Goal: Task Accomplishment & Management: Manage account settings

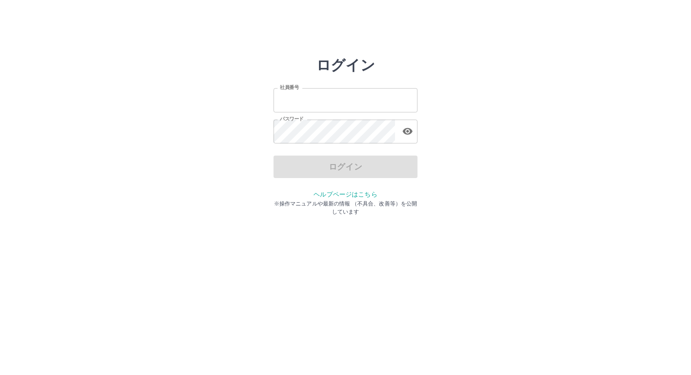
type input "*******"
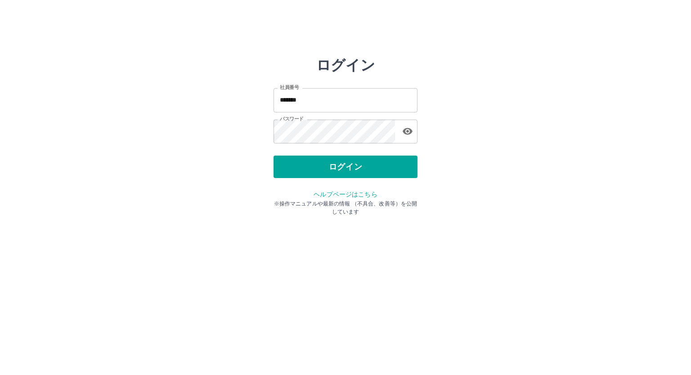
click at [360, 165] on div "ログイン" at bounding box center [346, 167] width 144 height 22
click at [360, 165] on button "ログイン" at bounding box center [346, 167] width 144 height 22
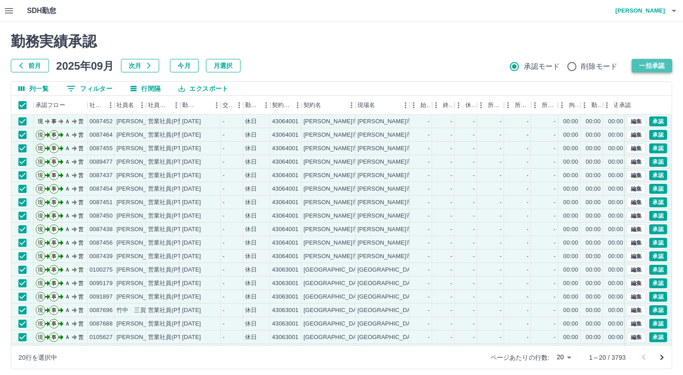
click at [646, 65] on button "一括承認" at bounding box center [652, 65] width 40 height 13
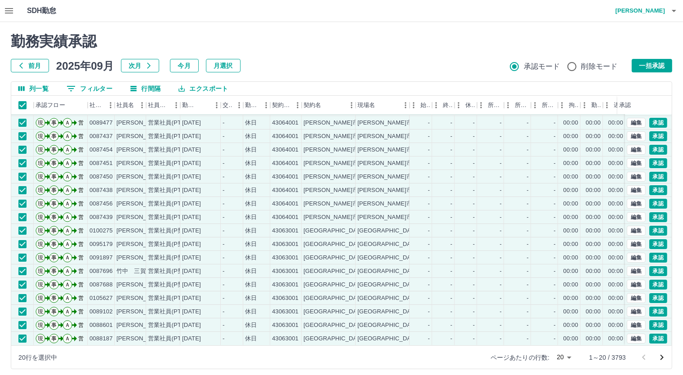
click at [569, 353] on body "SDH勤怠 [PERSON_NAME] 勤務実績承認 前月 [DATE] 次月 今月 月選択 承認モード 削除モード 一括承認 列一覧 0 フィルター 行間隔…" at bounding box center [341, 190] width 683 height 380
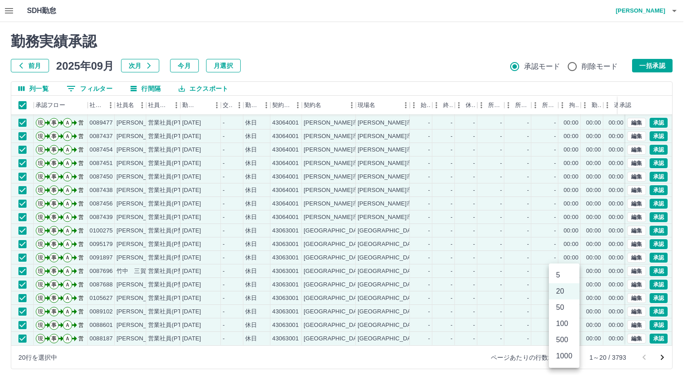
click at [560, 320] on li "100" at bounding box center [564, 324] width 31 height 16
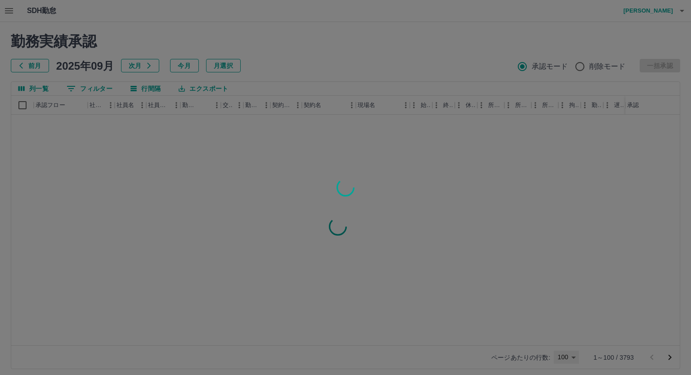
type input "***"
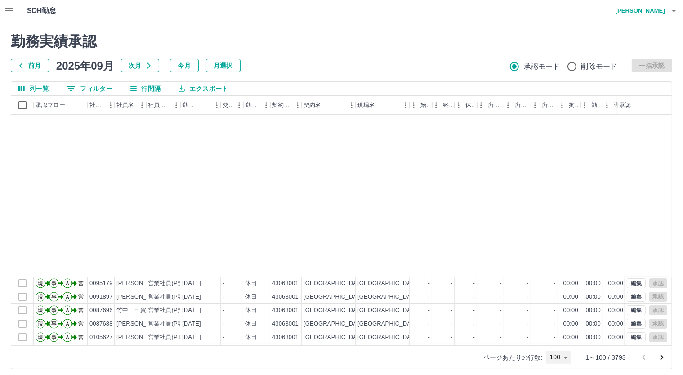
scroll to position [195, 0]
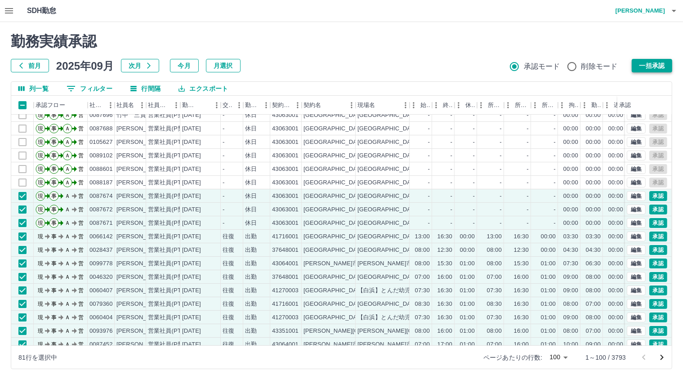
click at [657, 62] on button "一括承認" at bounding box center [652, 65] width 40 height 13
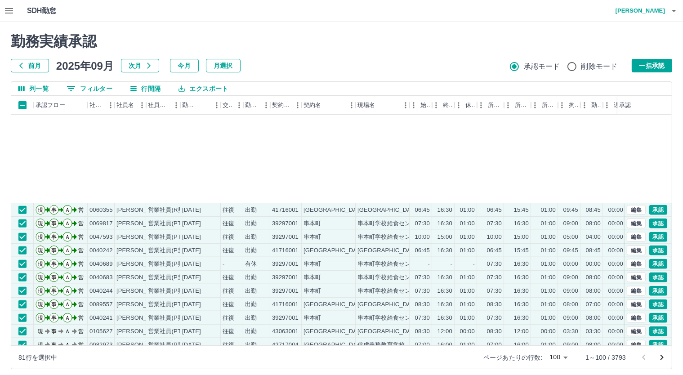
scroll to position [1126, 0]
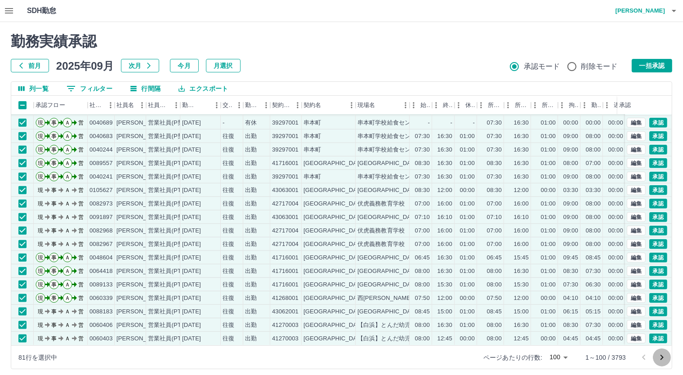
click at [664, 358] on icon "次のページへ" at bounding box center [662, 357] width 11 height 11
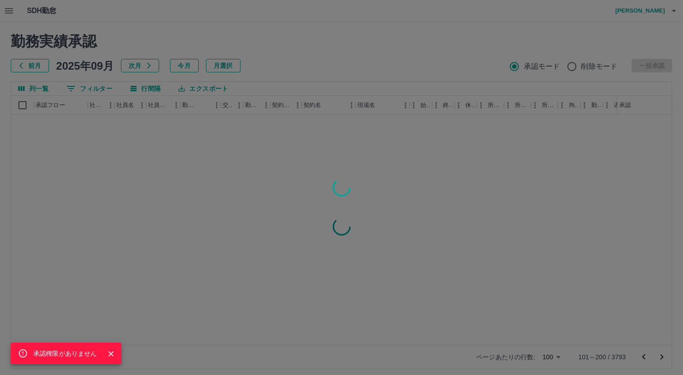
scroll to position [0, 0]
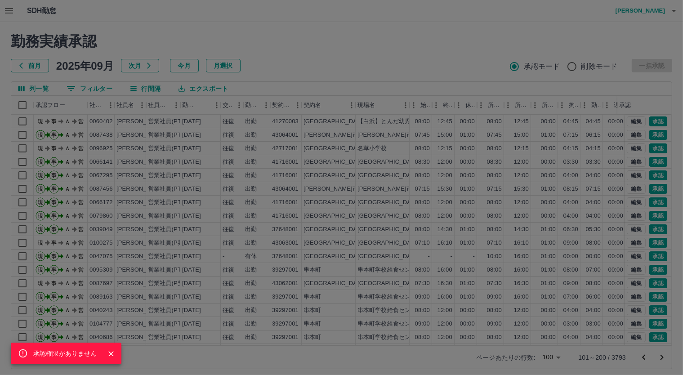
click at [48, 104] on div "承認権限がありません" at bounding box center [341, 187] width 683 height 375
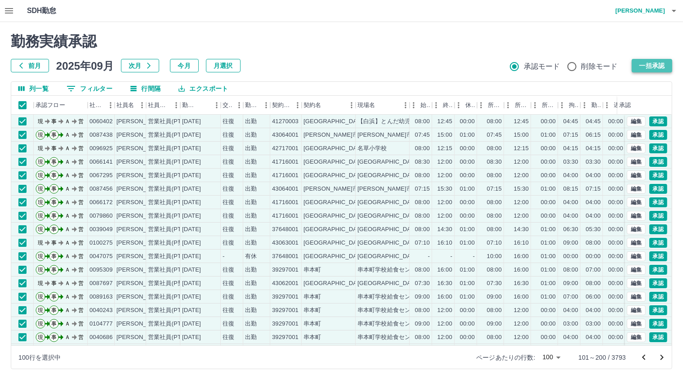
click at [659, 61] on button "一括承認" at bounding box center [652, 65] width 40 height 13
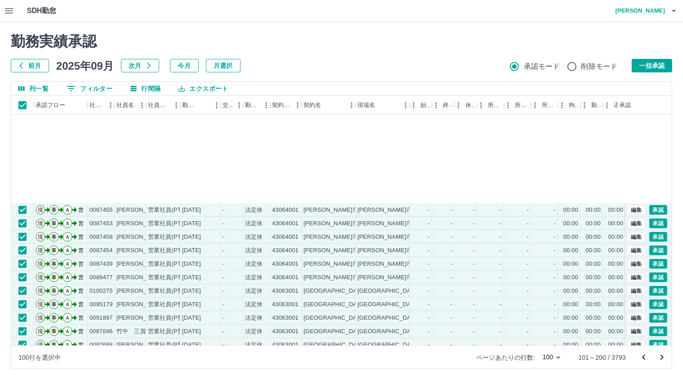
scroll to position [1126, 0]
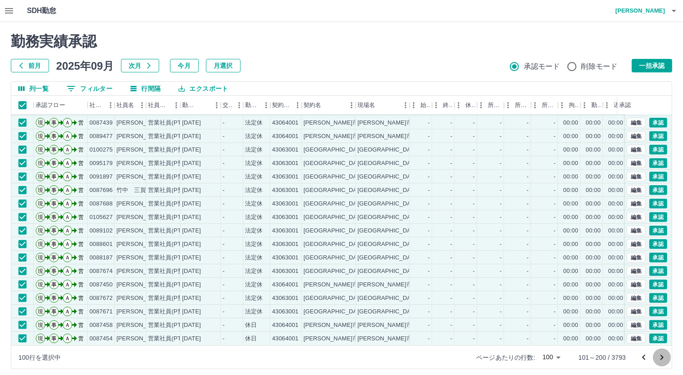
click at [659, 356] on icon "次のページへ" at bounding box center [662, 357] width 11 height 11
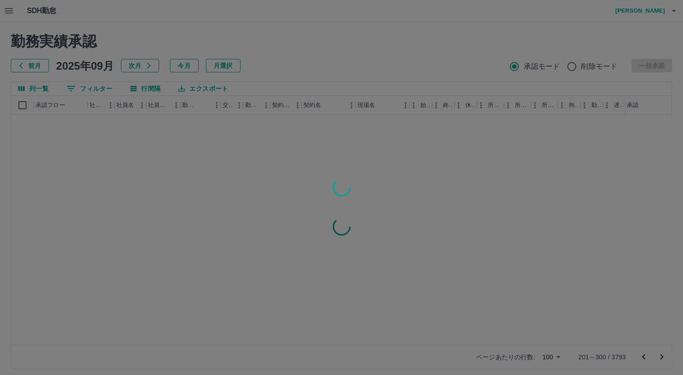
scroll to position [0, 0]
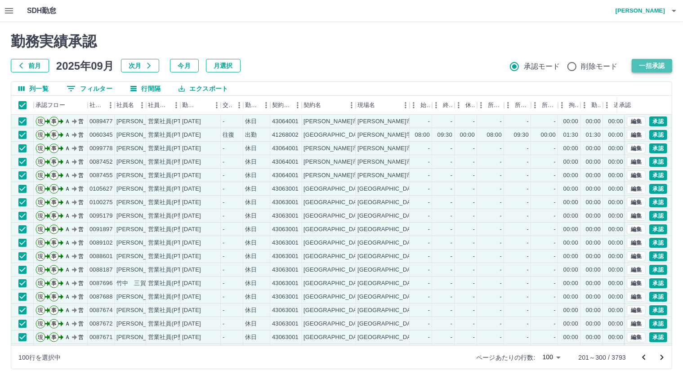
click at [651, 67] on button "一括承認" at bounding box center [652, 65] width 40 height 13
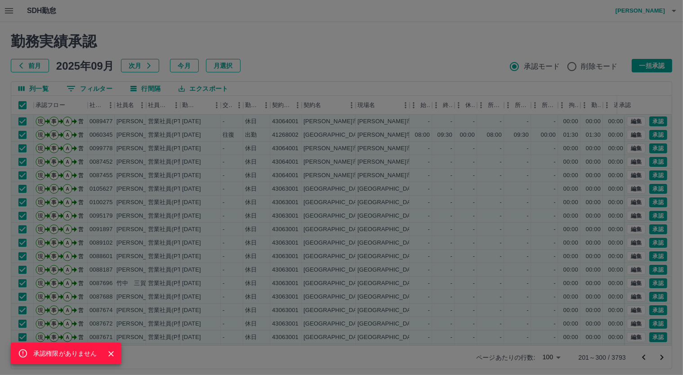
click at [547, 30] on div "承認権限がありません" at bounding box center [341, 187] width 683 height 375
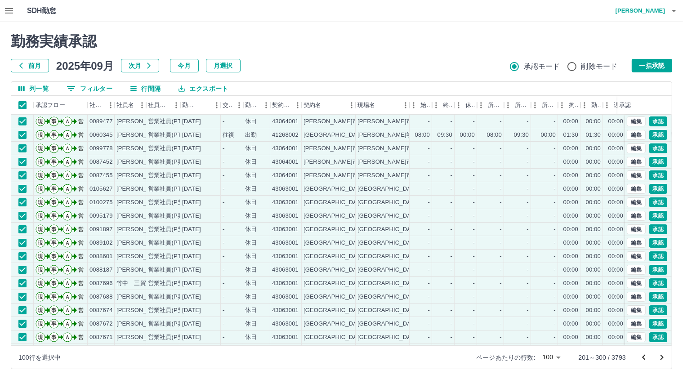
click at [662, 355] on icon "次のページへ" at bounding box center [662, 357] width 3 height 5
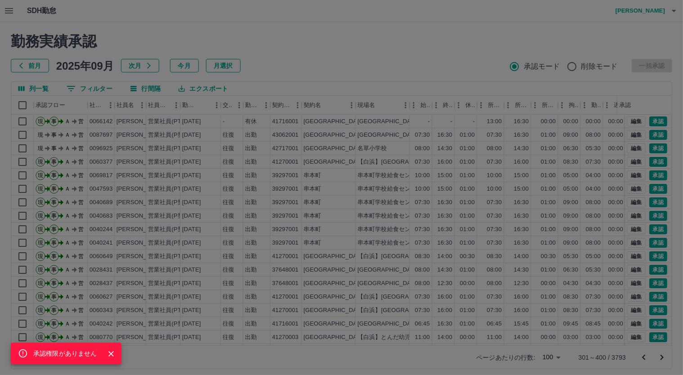
click at [21, 103] on div "承認権限がありません" at bounding box center [341, 187] width 683 height 375
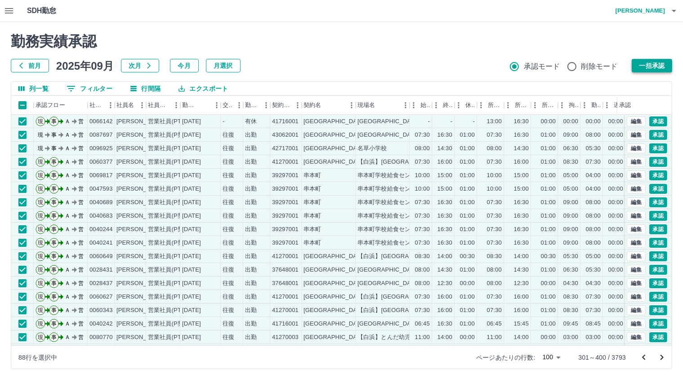
click at [642, 63] on button "一括承認" at bounding box center [652, 65] width 40 height 13
click at [647, 65] on button "一括承認" at bounding box center [652, 65] width 40 height 13
click at [661, 358] on icon "次のページへ" at bounding box center [662, 357] width 11 height 11
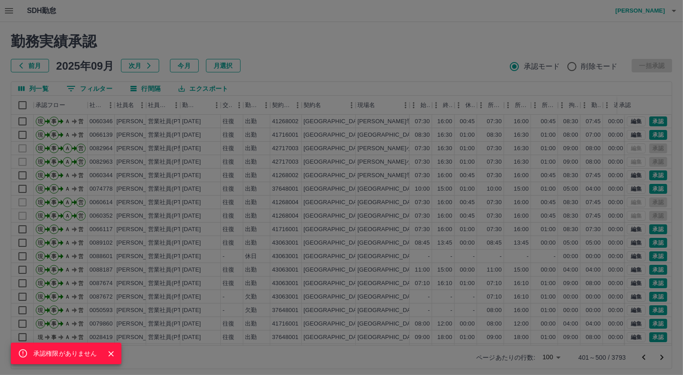
click at [167, 147] on div "承認権限がありません" at bounding box center [341, 187] width 683 height 375
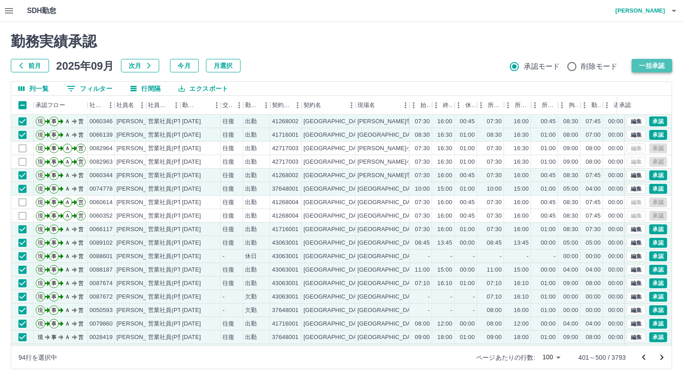
click at [651, 62] on button "一括承認" at bounding box center [652, 65] width 40 height 13
click at [661, 359] on icon "次のページへ" at bounding box center [662, 357] width 11 height 11
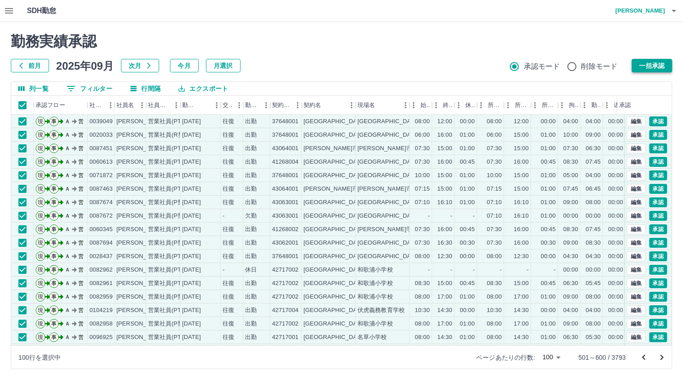
click at [646, 60] on button "一括承認" at bounding box center [652, 65] width 40 height 13
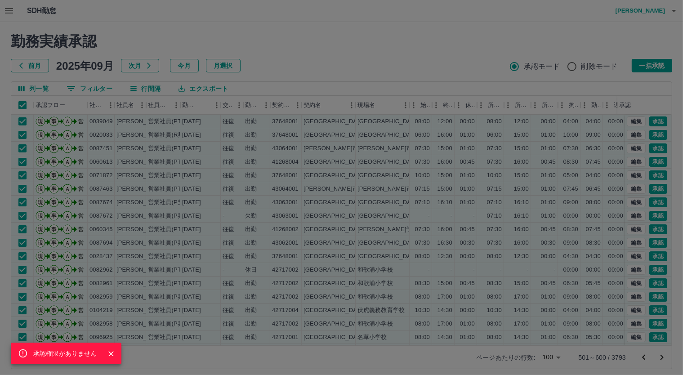
click at [664, 354] on div "承認権限がありません" at bounding box center [341, 187] width 683 height 375
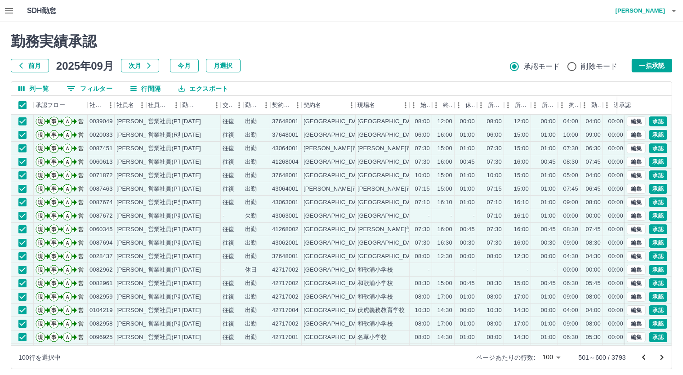
click at [664, 354] on icon "次のページへ" at bounding box center [662, 357] width 11 height 11
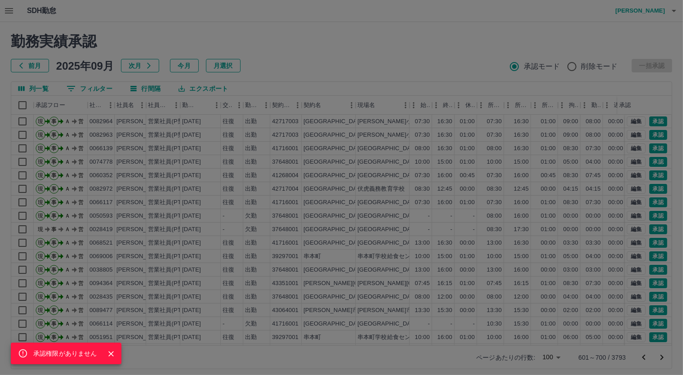
click at [20, 103] on div "承認権限がありません" at bounding box center [341, 187] width 683 height 375
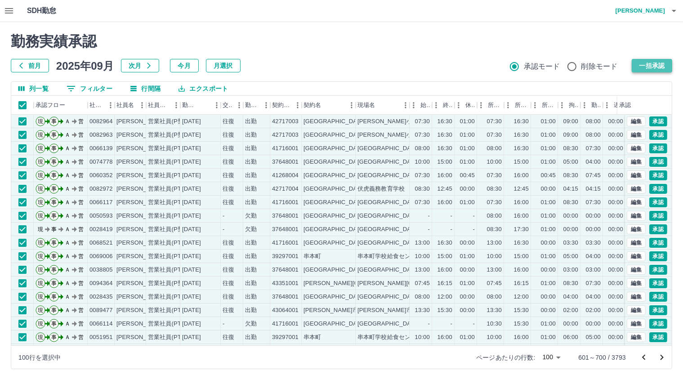
click at [646, 60] on button "一括承認" at bounding box center [652, 65] width 40 height 13
click at [646, 65] on button "一括承認" at bounding box center [652, 65] width 40 height 13
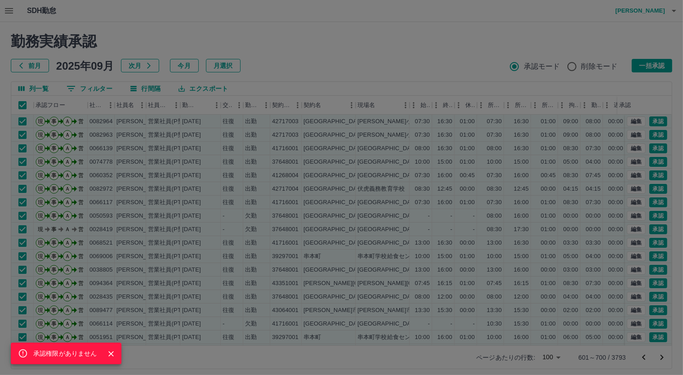
click at [661, 356] on div "承認権限がありません" at bounding box center [341, 187] width 683 height 375
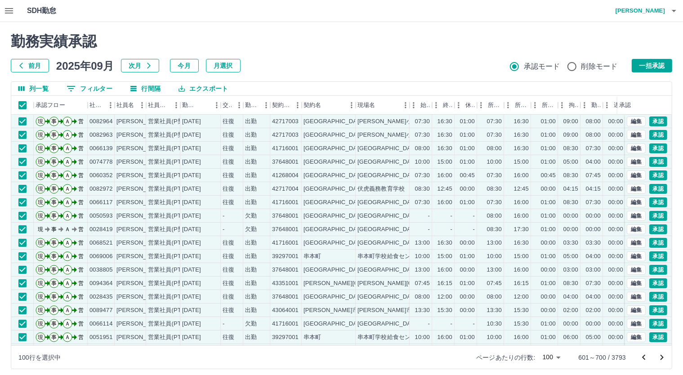
click at [661, 356] on icon "次のページへ" at bounding box center [662, 357] width 11 height 11
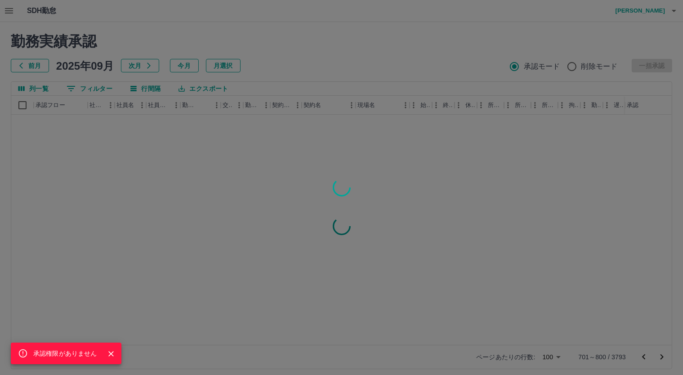
click at [21, 103] on div "承認権限がありません" at bounding box center [341, 187] width 683 height 375
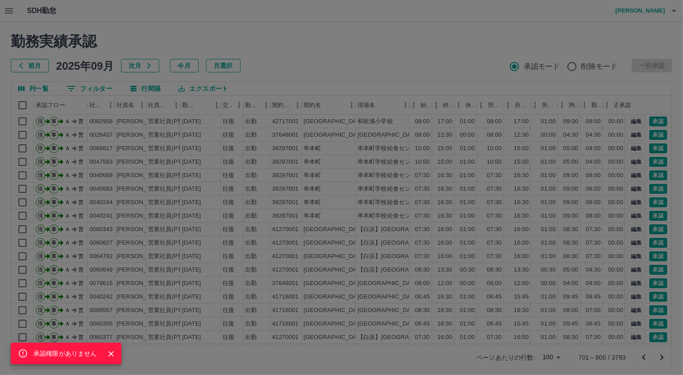
click at [21, 103] on div "承認権限がありません" at bounding box center [341, 187] width 683 height 375
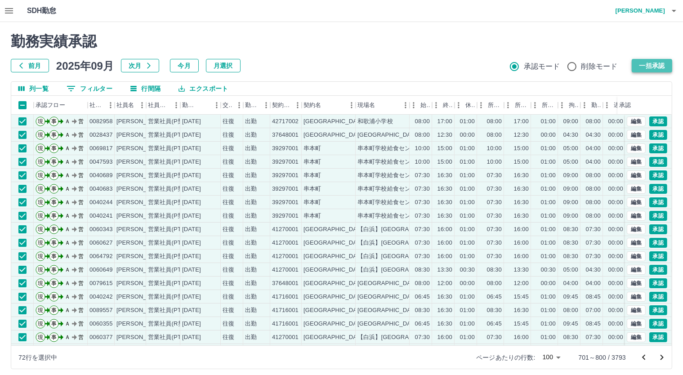
click at [644, 60] on button "一括承認" at bounding box center [652, 65] width 40 height 13
click at [653, 64] on button "一括承認" at bounding box center [652, 65] width 40 height 13
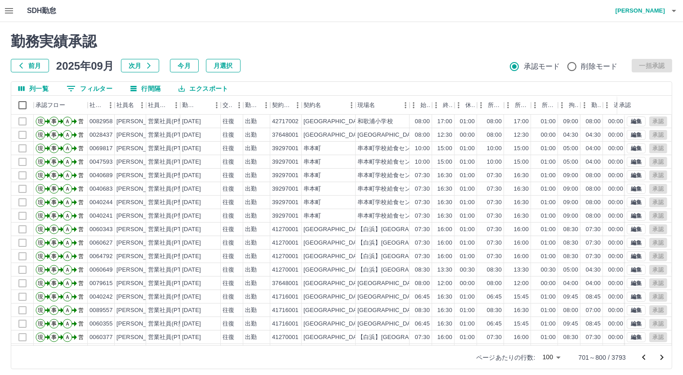
click at [660, 355] on icon "次のページへ" at bounding box center [662, 357] width 11 height 11
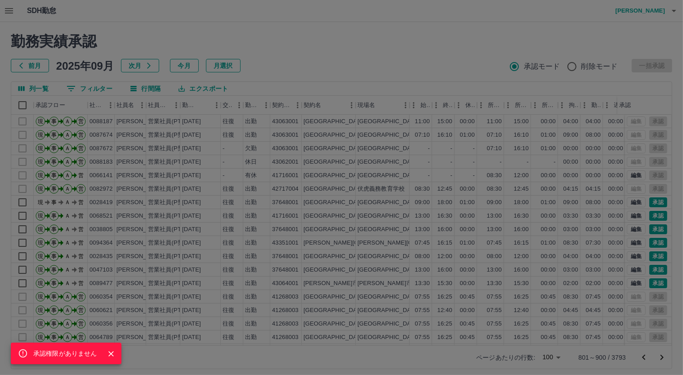
click at [21, 101] on div "承認権限がありません" at bounding box center [341, 187] width 683 height 375
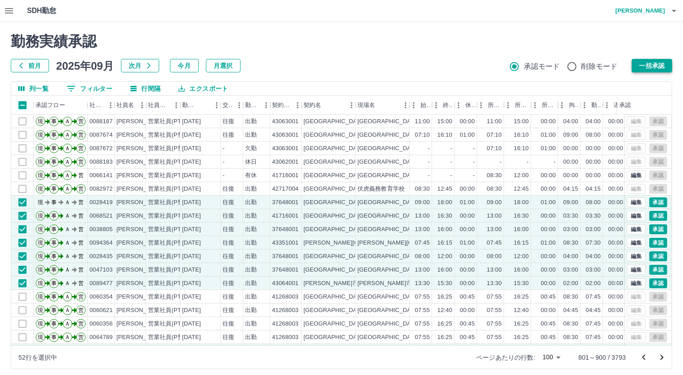
click at [648, 61] on button "一括承認" at bounding box center [652, 65] width 40 height 13
click at [664, 356] on icon "次のページへ" at bounding box center [662, 357] width 11 height 11
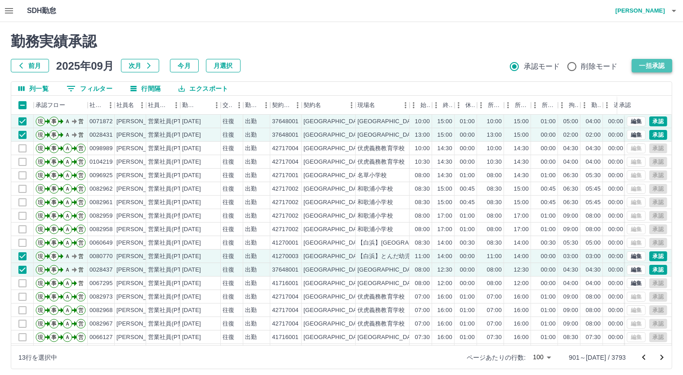
click at [642, 60] on button "一括承認" at bounding box center [652, 65] width 40 height 13
click at [664, 359] on icon "次のページへ" at bounding box center [662, 357] width 11 height 11
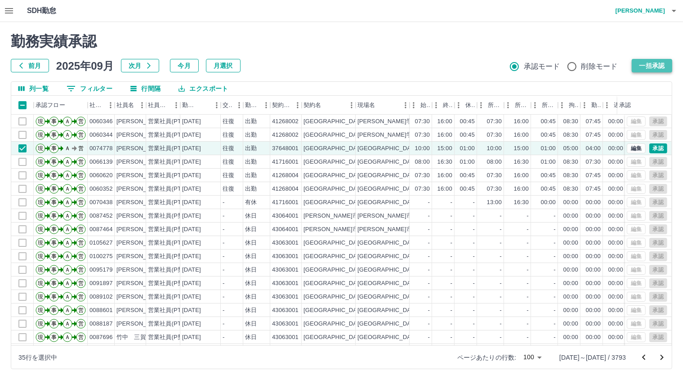
click at [661, 62] on button "一括承認" at bounding box center [652, 65] width 40 height 13
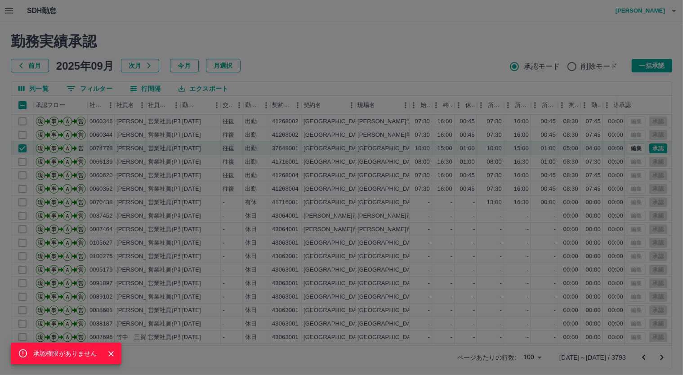
click at [661, 354] on div "承認権限がありません" at bounding box center [341, 187] width 683 height 375
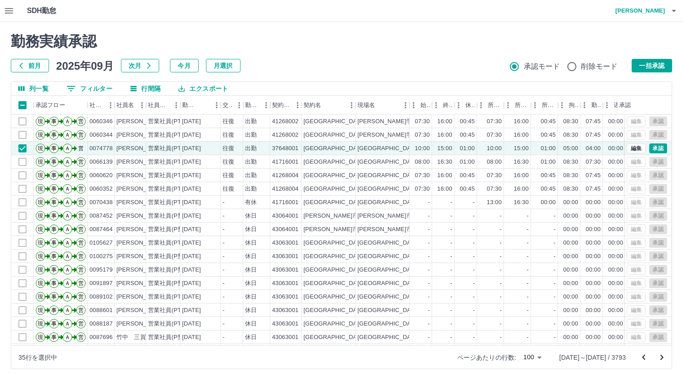
click at [661, 354] on icon "次のページへ" at bounding box center [662, 357] width 11 height 11
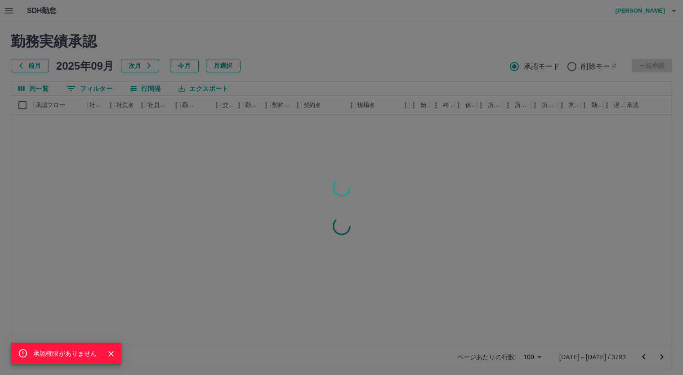
click at [32, 138] on div "承認権限がありません" at bounding box center [341, 187] width 683 height 375
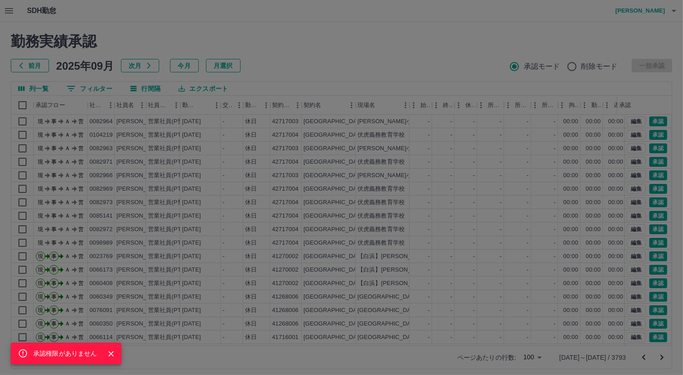
click at [22, 104] on div "承認権限がありません" at bounding box center [341, 187] width 683 height 375
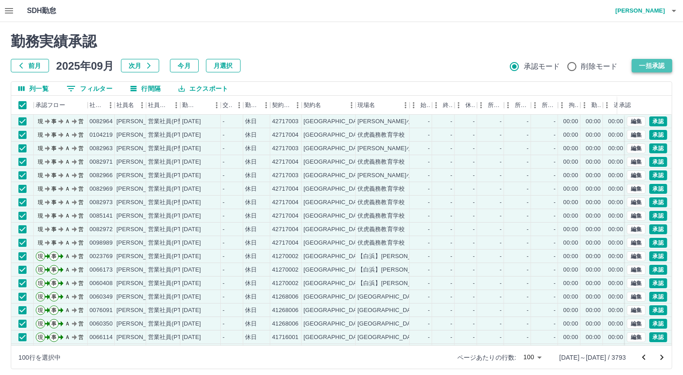
click at [638, 64] on button "一括承認" at bounding box center [652, 65] width 40 height 13
click at [663, 357] on div at bounding box center [341, 187] width 683 height 375
click at [663, 357] on icon "次のページへ" at bounding box center [662, 357] width 3 height 5
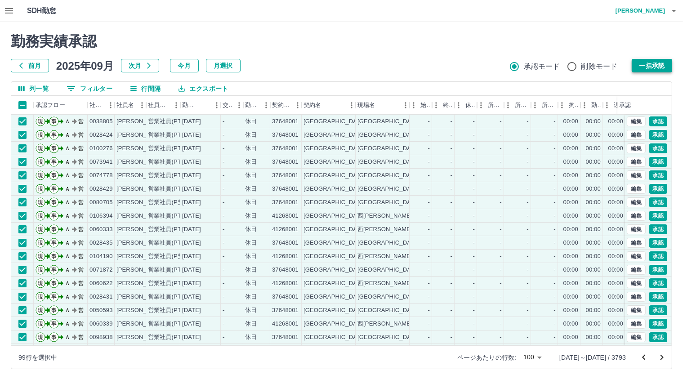
click at [643, 64] on button "一括承認" at bounding box center [652, 65] width 40 height 13
click at [642, 60] on button "一括承認" at bounding box center [652, 65] width 40 height 13
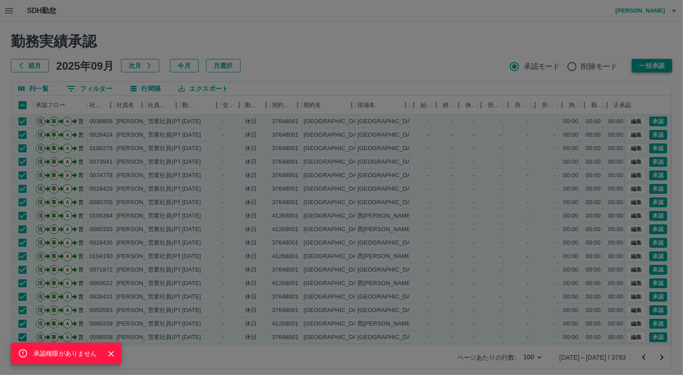
click at [642, 60] on div "承認権限がありません" at bounding box center [341, 187] width 683 height 375
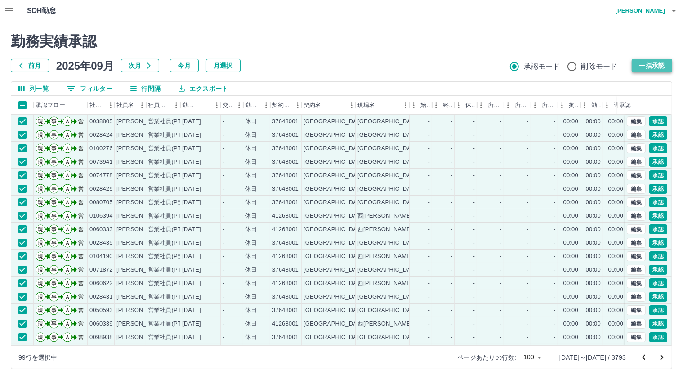
click at [642, 60] on button "一括承認" at bounding box center [652, 65] width 40 height 13
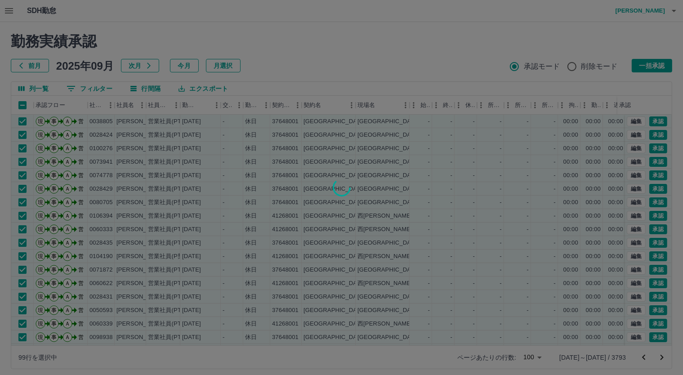
click at [664, 357] on div at bounding box center [341, 187] width 683 height 375
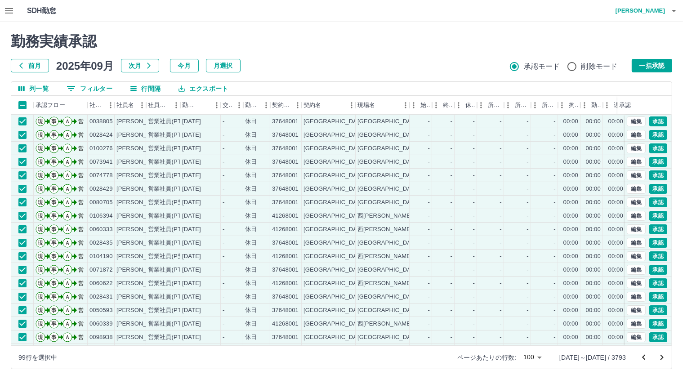
click at [664, 357] on icon "次のページへ" at bounding box center [662, 357] width 11 height 11
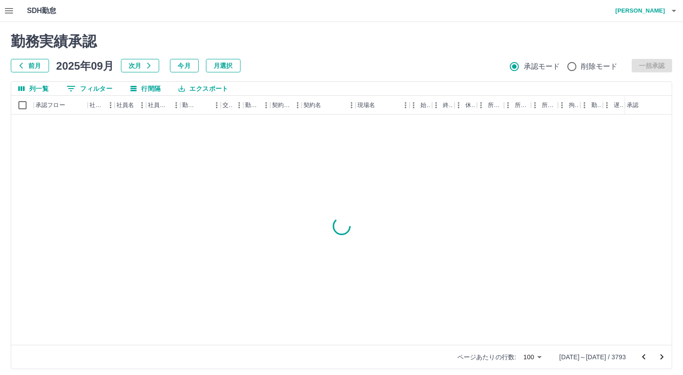
click at [30, 123] on div at bounding box center [341, 226] width 661 height 223
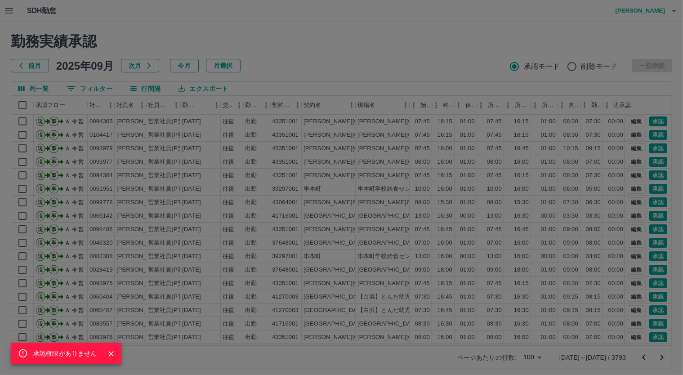
click at [20, 105] on div "承認権限がありません" at bounding box center [341, 187] width 683 height 375
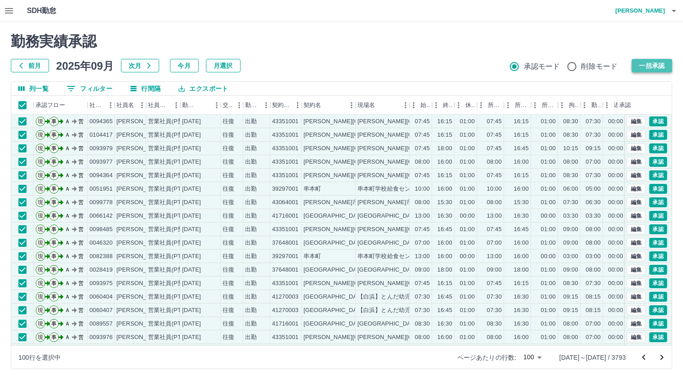
click at [646, 62] on button "一括承認" at bounding box center [652, 65] width 40 height 13
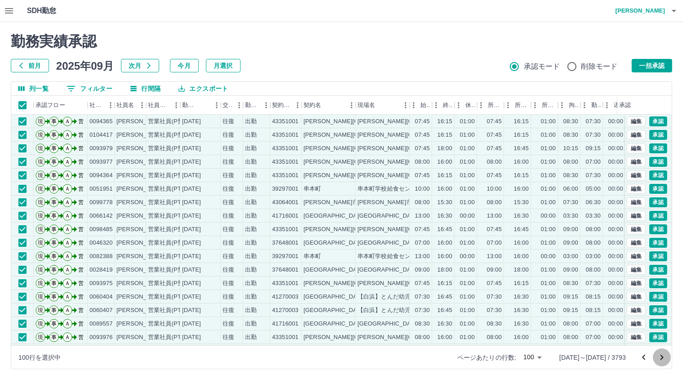
click at [664, 354] on icon "次のページへ" at bounding box center [662, 357] width 11 height 11
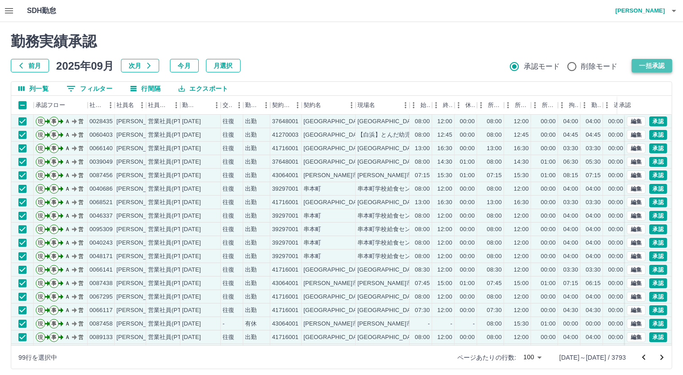
click at [647, 63] on button "一括承認" at bounding box center [652, 65] width 40 height 13
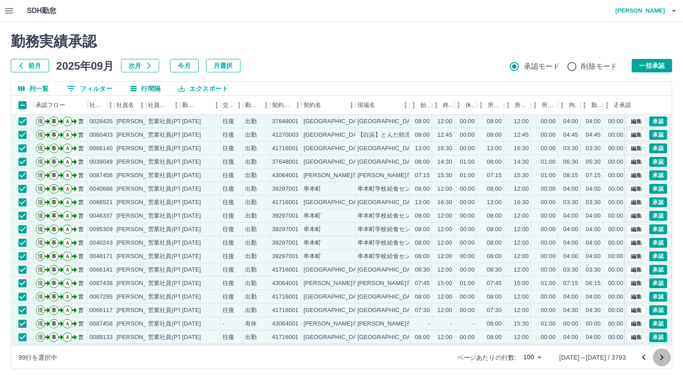
click at [662, 358] on icon "次のページへ" at bounding box center [662, 357] width 11 height 11
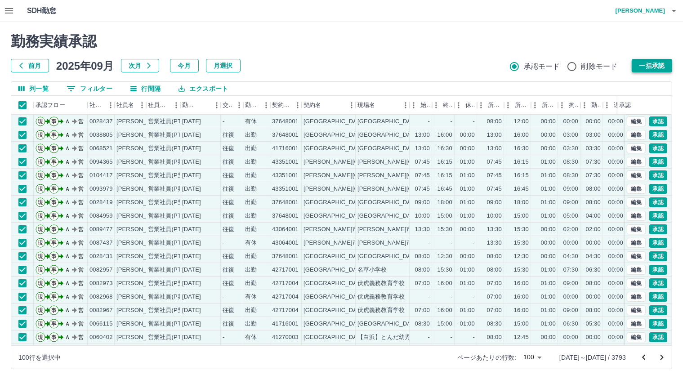
click at [654, 67] on button "一括承認" at bounding box center [652, 65] width 40 height 13
click at [657, 61] on button "一括承認" at bounding box center [652, 65] width 40 height 13
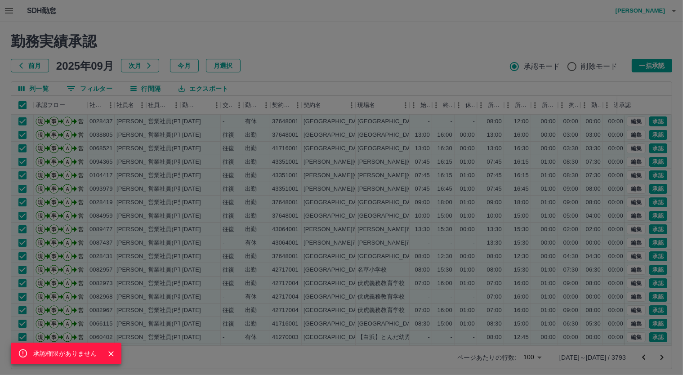
click at [661, 357] on div "承認権限がありません" at bounding box center [341, 187] width 683 height 375
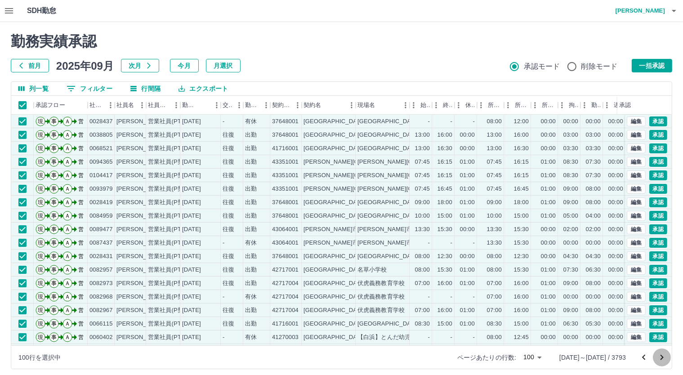
click at [661, 357] on icon "次のページへ" at bounding box center [662, 357] width 11 height 11
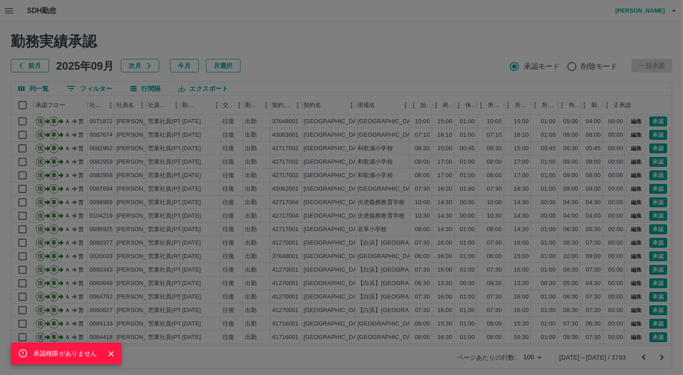
click at [24, 105] on div "承認権限がありません" at bounding box center [341, 187] width 683 height 375
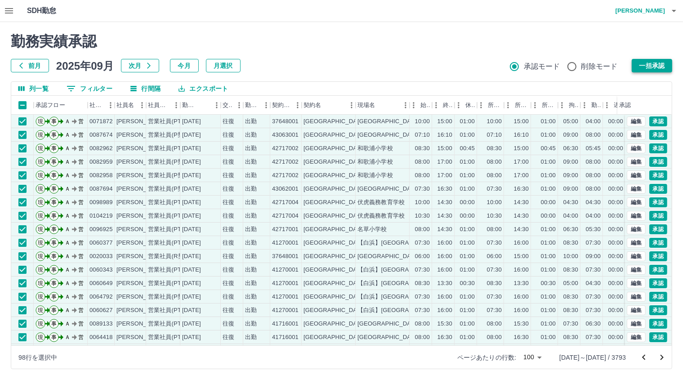
click at [644, 64] on button "一括承認" at bounding box center [652, 65] width 40 height 13
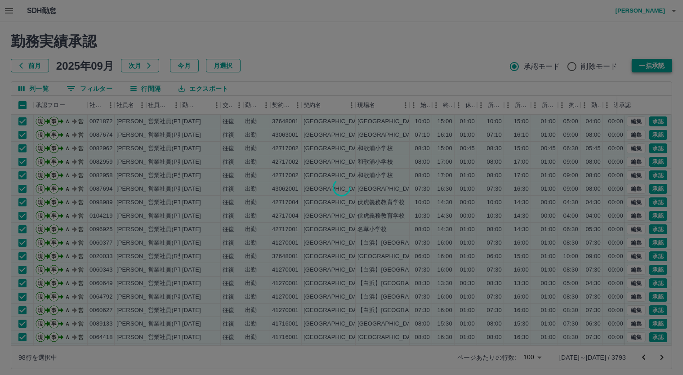
click at [644, 64] on div at bounding box center [341, 187] width 683 height 375
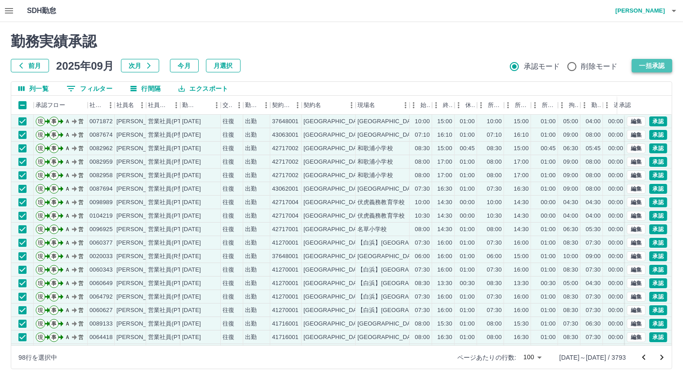
click at [644, 64] on button "一括承認" at bounding box center [652, 65] width 40 height 13
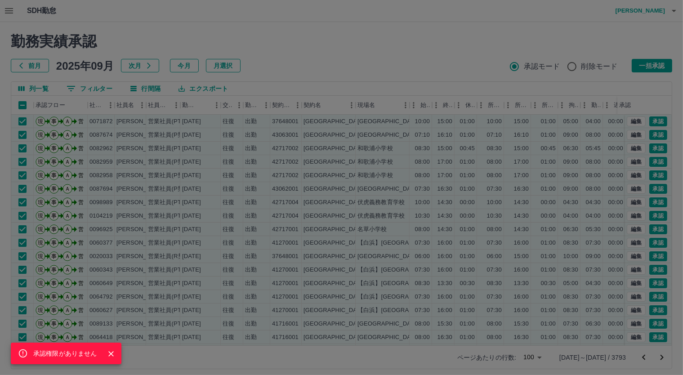
click at [668, 226] on div "承認権限がありません" at bounding box center [341, 187] width 683 height 375
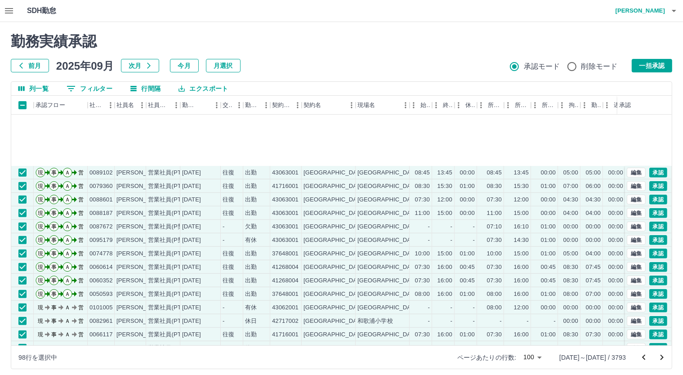
scroll to position [1126, 0]
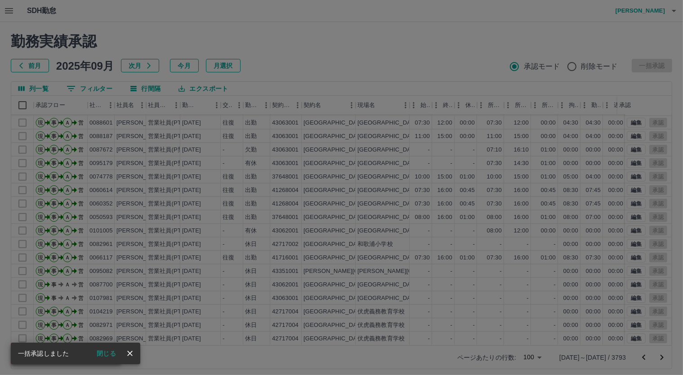
click at [663, 357] on div "承認権限がありません" at bounding box center [341, 187] width 683 height 375
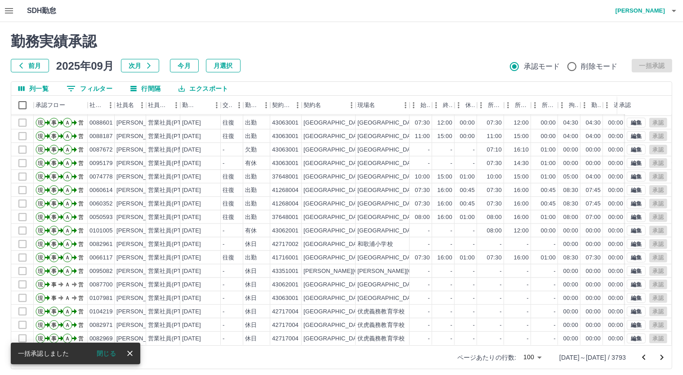
click at [663, 357] on icon "次のページへ" at bounding box center [662, 357] width 3 height 5
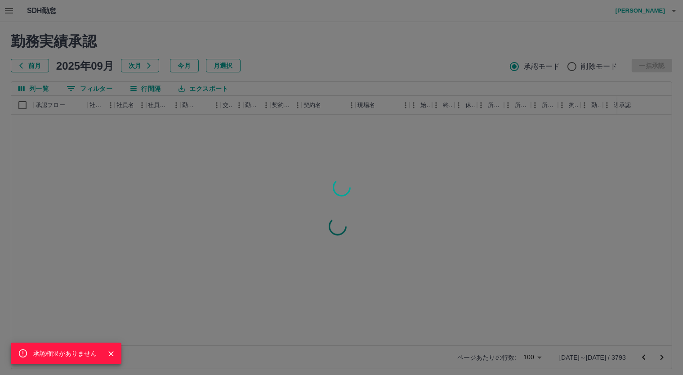
scroll to position [0, 0]
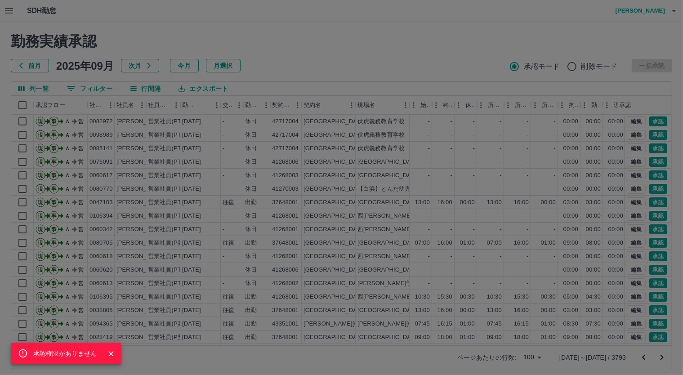
click at [22, 103] on div "承認権限がありません" at bounding box center [341, 187] width 683 height 375
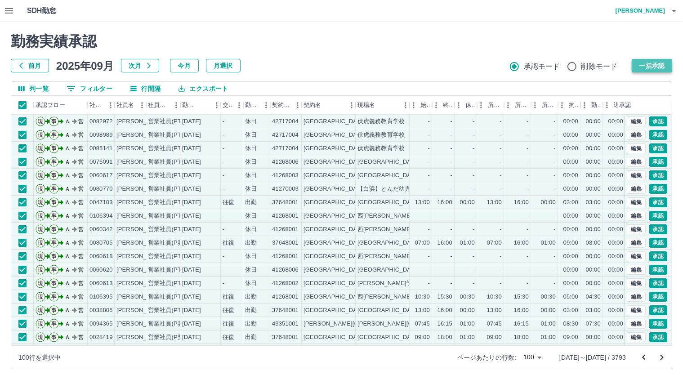
click at [651, 63] on button "一括承認" at bounding box center [652, 65] width 40 height 13
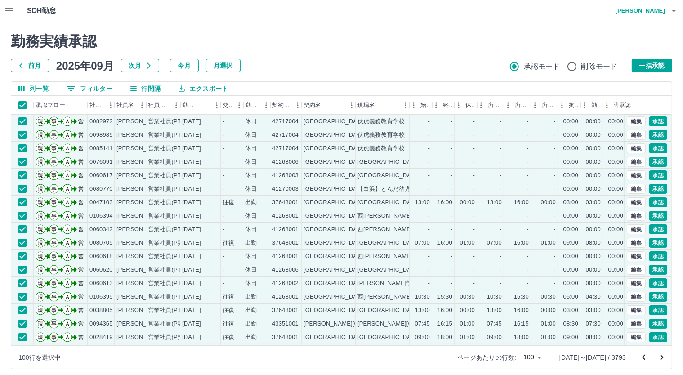
click at [664, 353] on icon "次のページへ" at bounding box center [662, 357] width 11 height 11
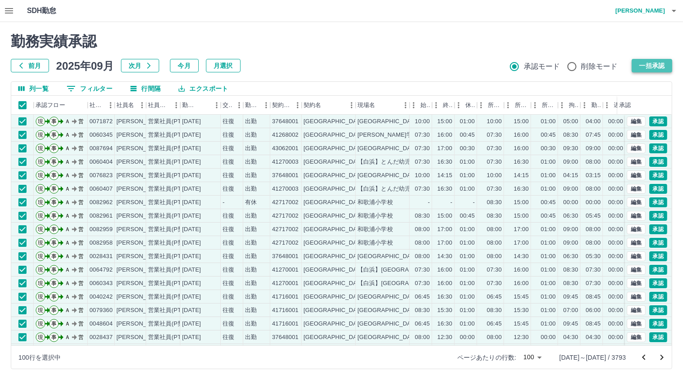
click at [655, 62] on button "一括承認" at bounding box center [652, 65] width 40 height 13
click at [658, 62] on button "一括承認" at bounding box center [652, 65] width 40 height 13
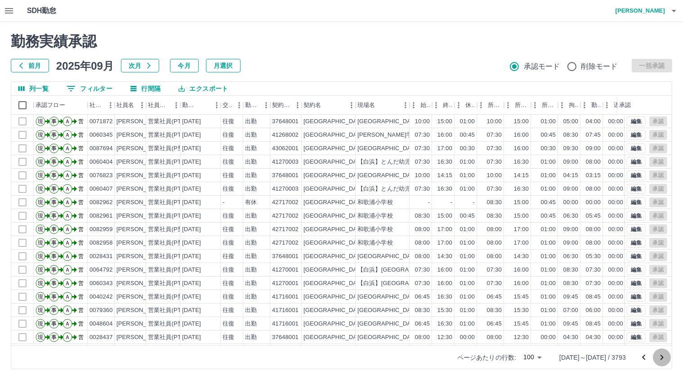
click at [662, 356] on icon "次のページへ" at bounding box center [662, 357] width 11 height 11
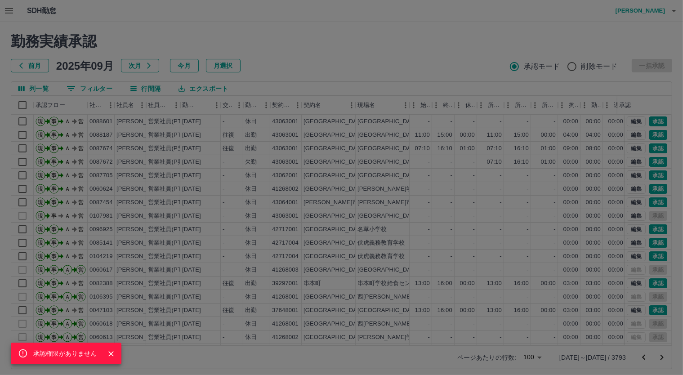
click at [498, 211] on div "承認権限がありません" at bounding box center [341, 187] width 683 height 375
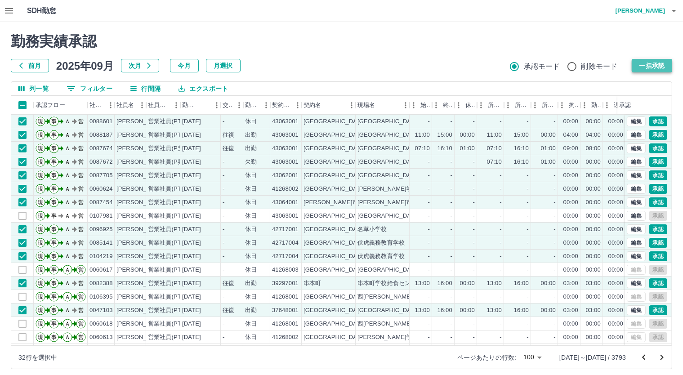
click at [644, 59] on button "一括承認" at bounding box center [652, 65] width 40 height 13
click at [646, 63] on div "承認権限がありません" at bounding box center [341, 187] width 683 height 375
click at [646, 62] on button "一括承認" at bounding box center [652, 65] width 40 height 13
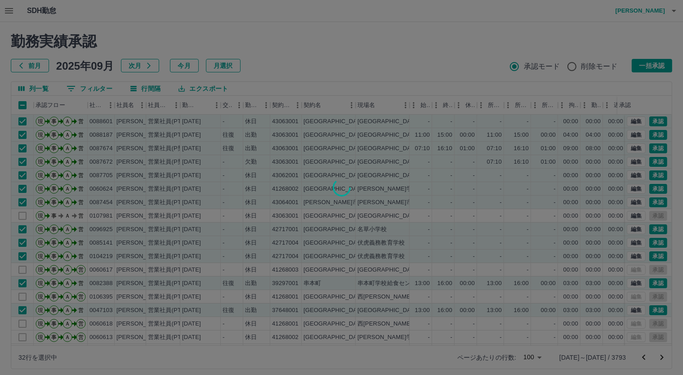
click at [661, 359] on div at bounding box center [341, 187] width 683 height 375
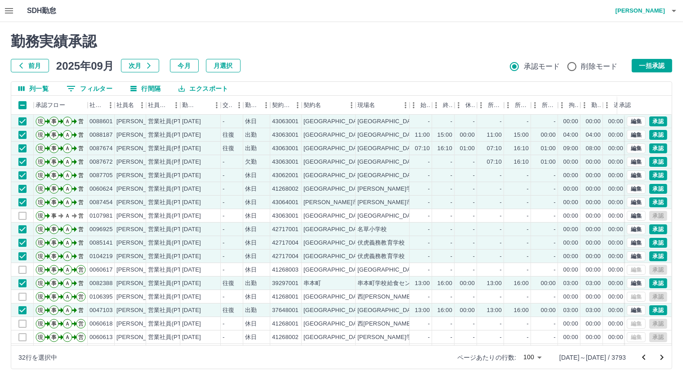
click at [661, 359] on icon "次のページへ" at bounding box center [662, 357] width 3 height 5
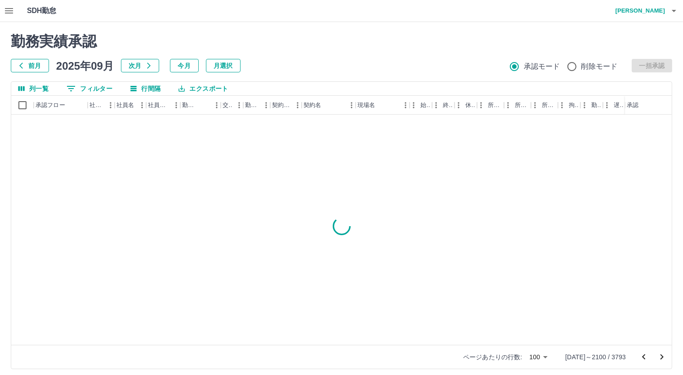
click at [22, 126] on div at bounding box center [341, 226] width 661 height 223
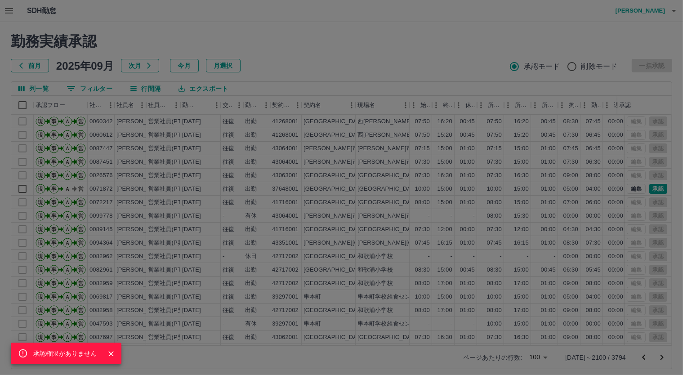
click at [21, 103] on div "承認権限がありません" at bounding box center [341, 187] width 683 height 375
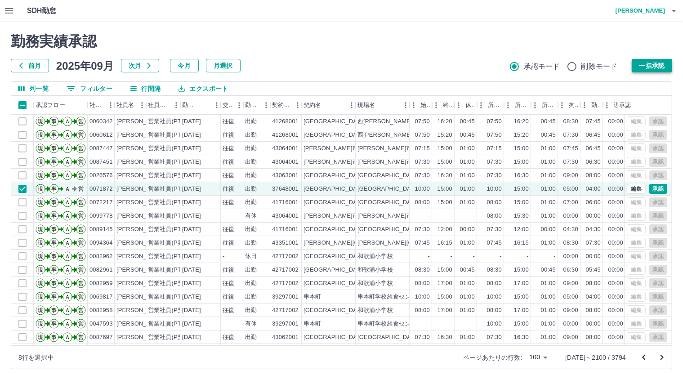
click at [642, 62] on button "一括承認" at bounding box center [652, 65] width 40 height 13
click at [661, 355] on icon "次のページへ" at bounding box center [662, 357] width 3 height 5
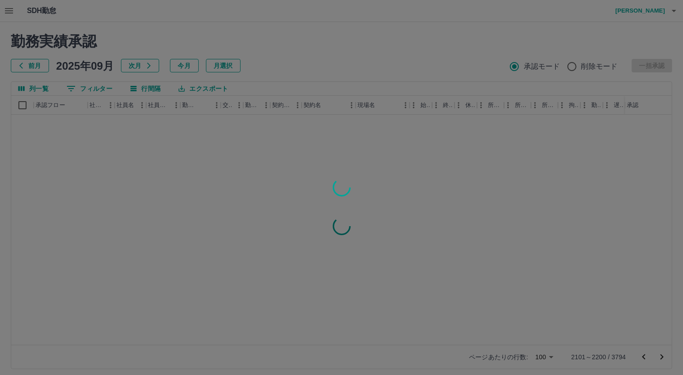
click at [26, 126] on div at bounding box center [341, 187] width 683 height 375
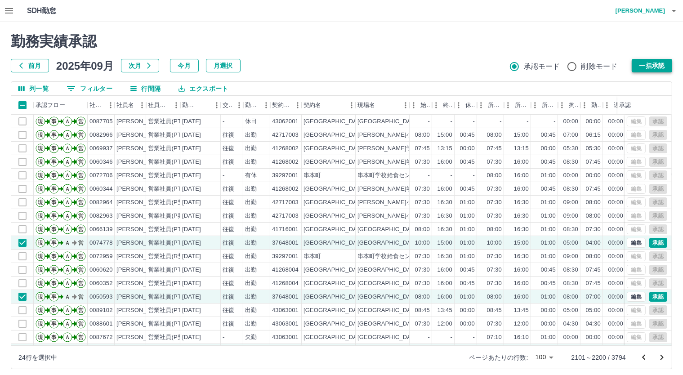
click at [652, 61] on button "一括承認" at bounding box center [652, 65] width 40 height 13
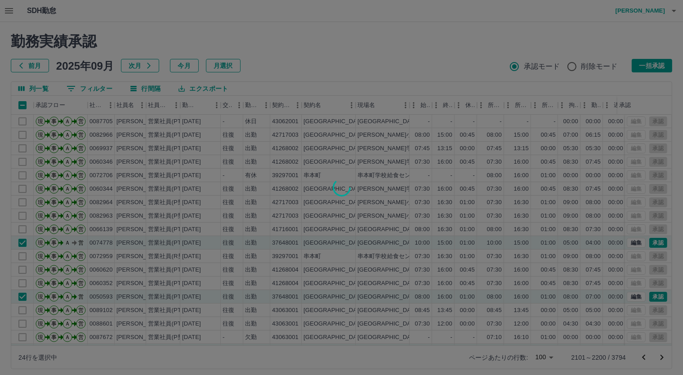
click at [661, 359] on div at bounding box center [341, 187] width 683 height 375
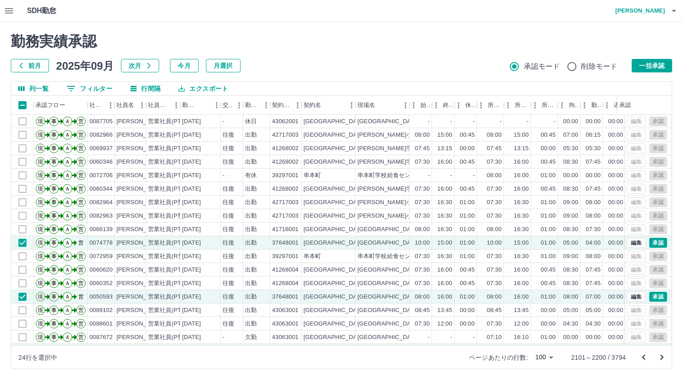
click at [661, 359] on icon "次のページへ" at bounding box center [662, 357] width 3 height 5
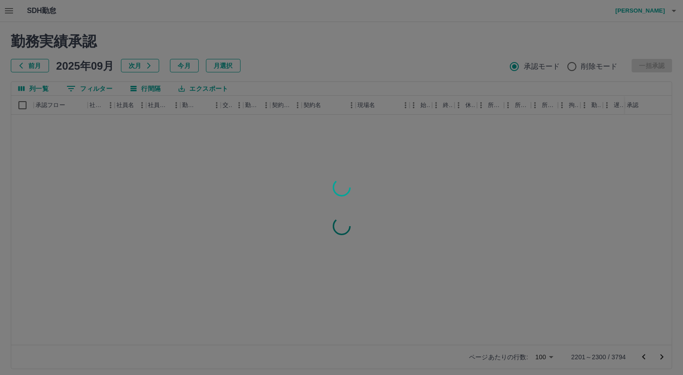
click at [34, 142] on div at bounding box center [341, 187] width 683 height 375
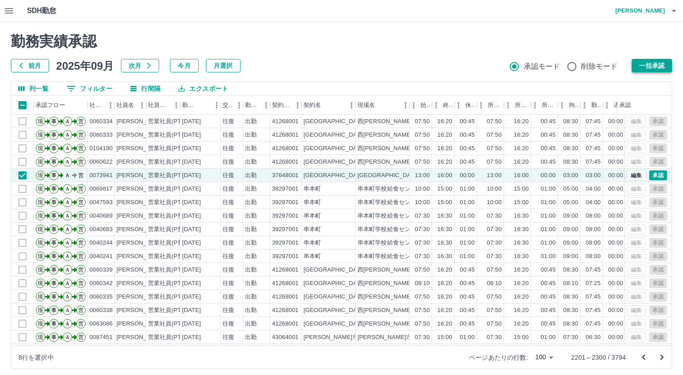
click at [641, 65] on button "一括承認" at bounding box center [652, 65] width 40 height 13
click at [660, 353] on icon "次のページへ" at bounding box center [662, 357] width 11 height 11
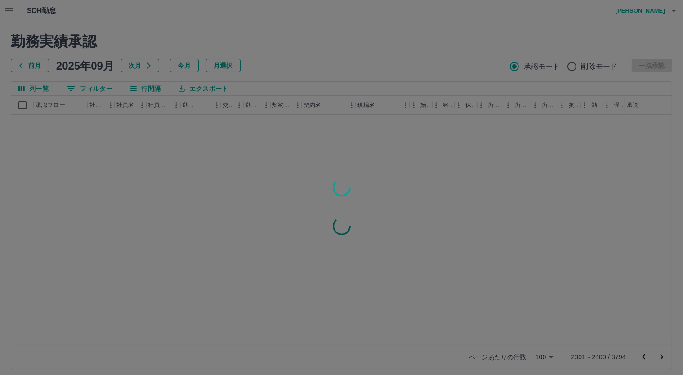
click at [20, 103] on div at bounding box center [341, 187] width 683 height 375
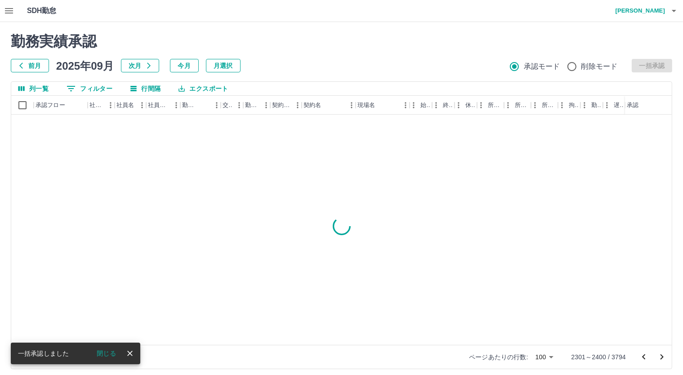
click at [21, 124] on div at bounding box center [341, 226] width 661 height 223
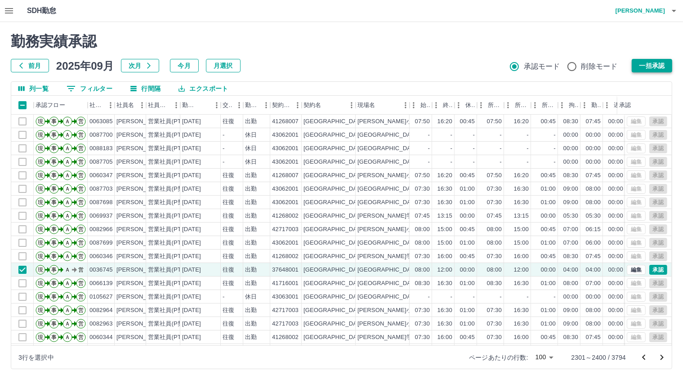
click at [646, 66] on button "一括承認" at bounding box center [652, 65] width 40 height 13
click at [659, 352] on icon "次のページへ" at bounding box center [662, 357] width 11 height 11
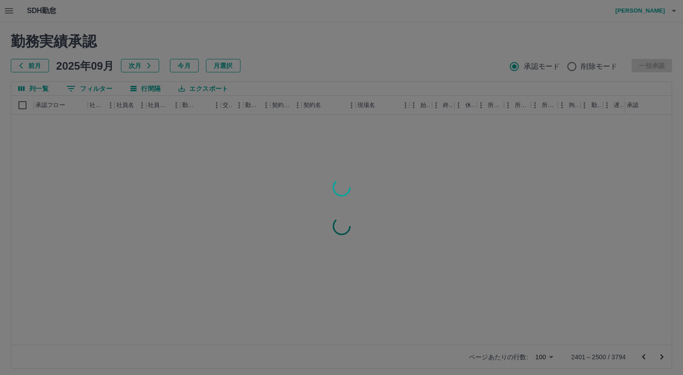
click at [48, 172] on div at bounding box center [341, 187] width 683 height 375
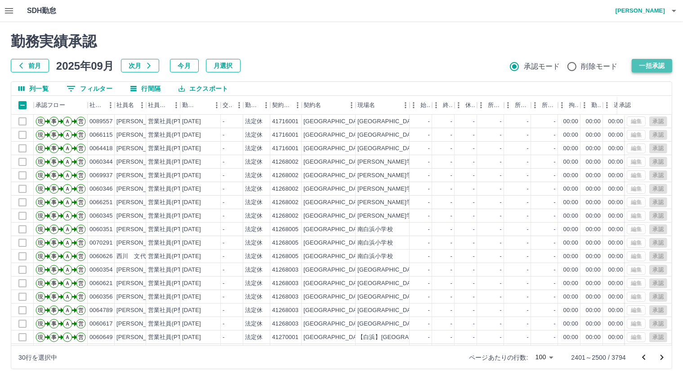
click at [651, 63] on button "一括承認" at bounding box center [652, 65] width 40 height 13
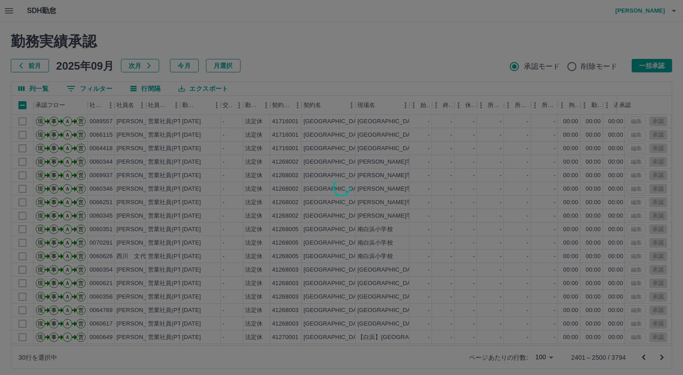
drag, startPoint x: 669, startPoint y: 153, endPoint x: 669, endPoint y: 236, distance: 82.8
click at [662, 195] on div at bounding box center [341, 187] width 683 height 375
click at [669, 207] on div at bounding box center [341, 187] width 683 height 375
click at [673, 232] on div at bounding box center [341, 187] width 683 height 375
click at [671, 235] on div at bounding box center [341, 187] width 683 height 375
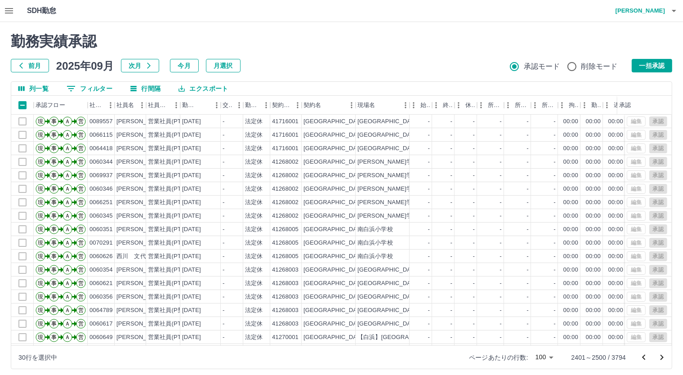
click at [669, 237] on div "勤務実績承認 前月 [DATE] 次月 今月 月選択 承認モード 削除モード 一括承認 列一覧 フィルター 行間隔 エクスポート 承認フロー 社員番号 社員名…" at bounding box center [341, 201] width 683 height 358
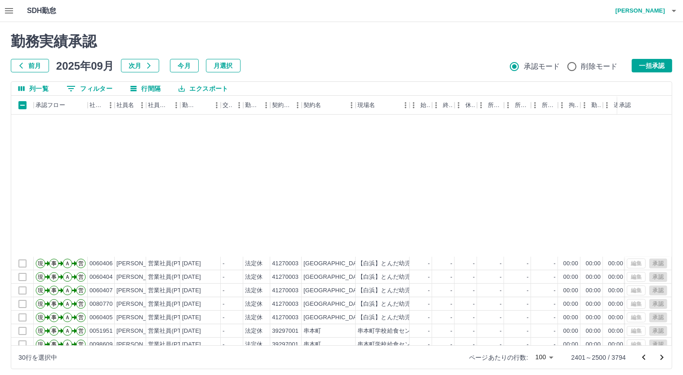
scroll to position [391, 0]
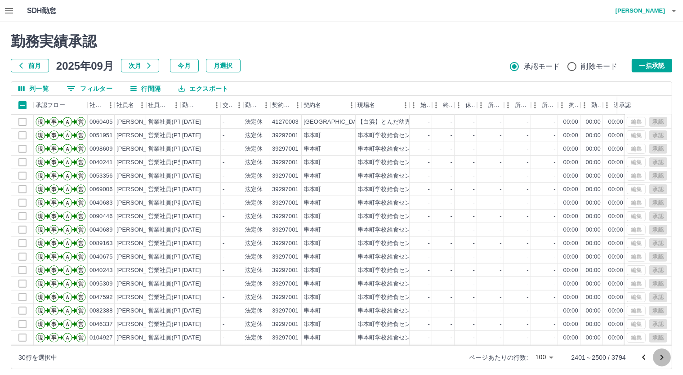
click at [664, 355] on icon "次のページへ" at bounding box center [662, 357] width 11 height 11
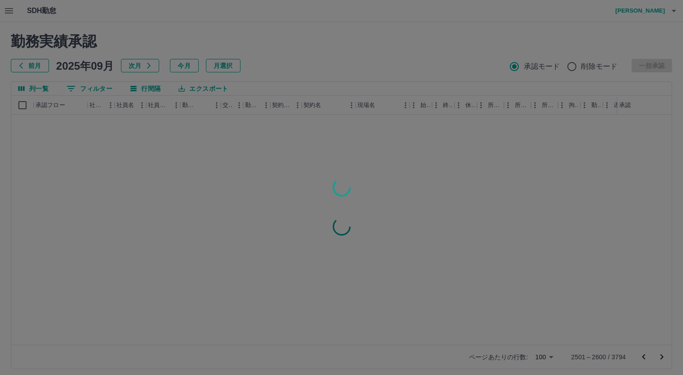
scroll to position [0, 0]
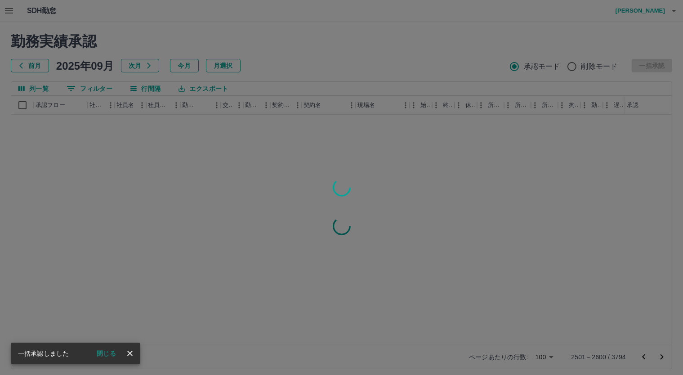
click at [26, 123] on div at bounding box center [341, 187] width 683 height 375
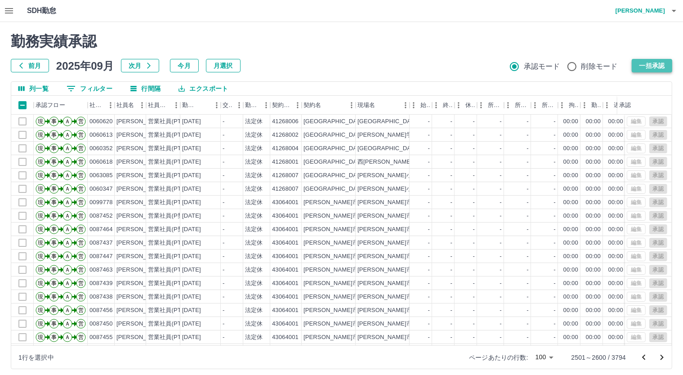
click at [642, 63] on button "一括承認" at bounding box center [652, 65] width 40 height 13
click at [664, 355] on icon "次のページへ" at bounding box center [662, 357] width 11 height 11
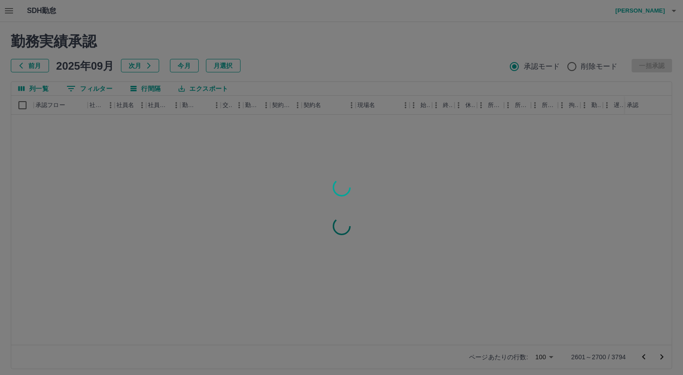
click at [13, 161] on div at bounding box center [341, 187] width 683 height 375
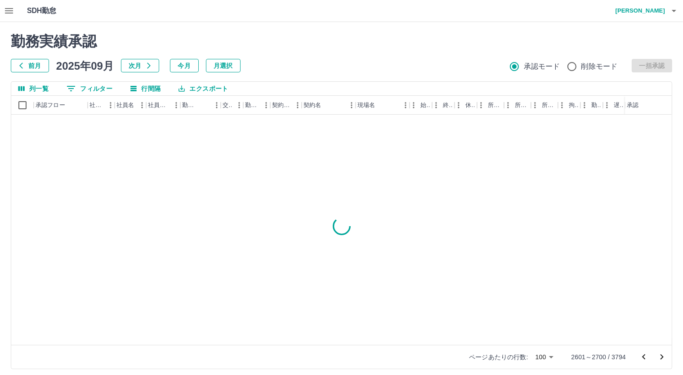
click at [53, 151] on div at bounding box center [341, 226] width 661 height 223
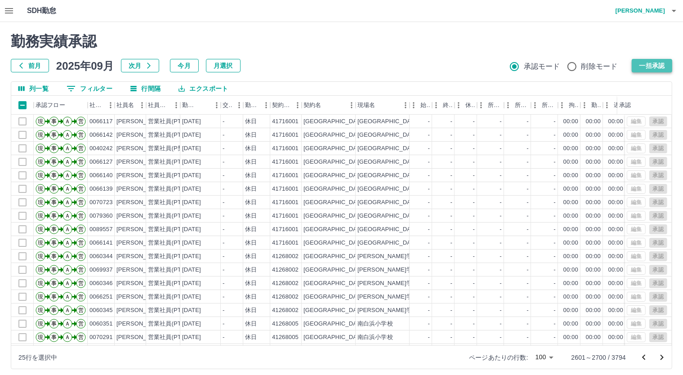
click at [648, 62] on button "一括承認" at bounding box center [652, 65] width 40 height 13
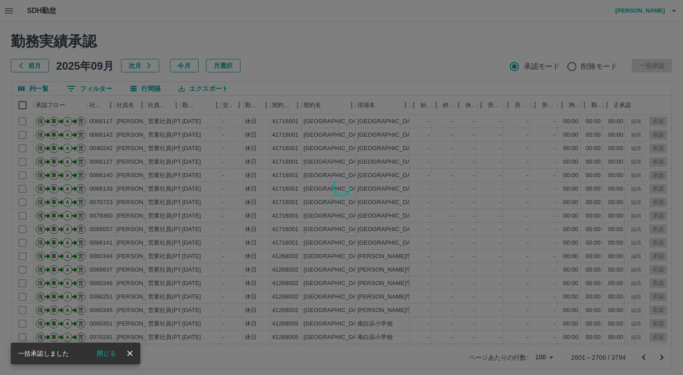
click at [661, 359] on div at bounding box center [341, 187] width 683 height 375
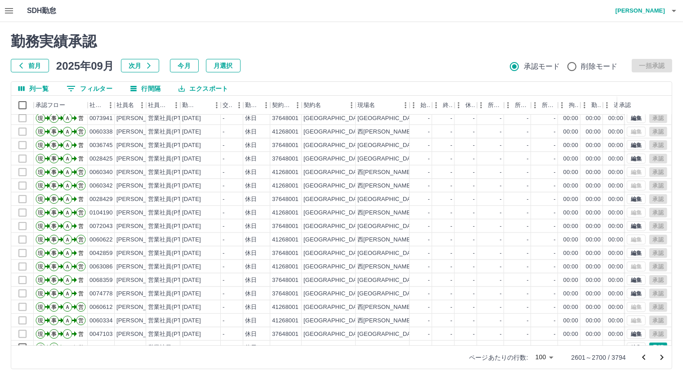
scroll to position [1126, 0]
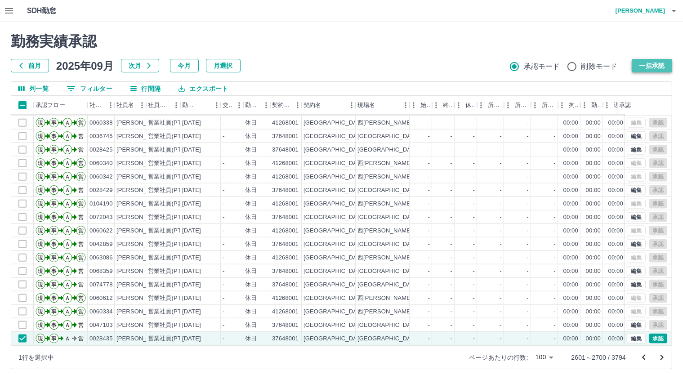
click at [648, 63] on button "一括承認" at bounding box center [652, 65] width 40 height 13
click at [434, 36] on h2 "勤務実績承認" at bounding box center [342, 41] width 662 height 17
click at [664, 355] on div at bounding box center [341, 187] width 683 height 375
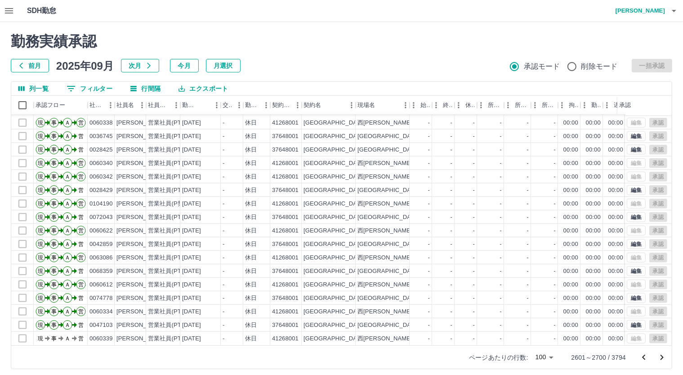
click at [660, 355] on div at bounding box center [341, 187] width 683 height 375
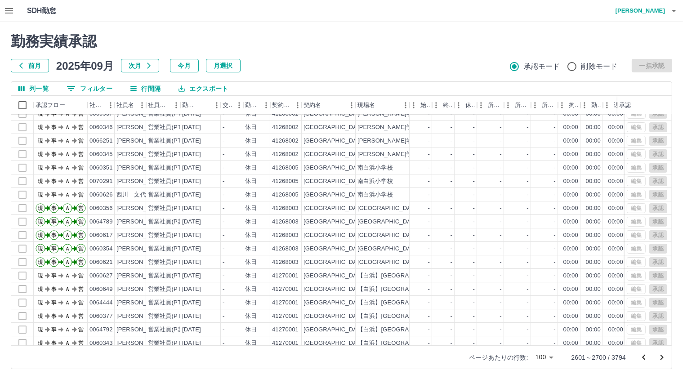
scroll to position [0, 0]
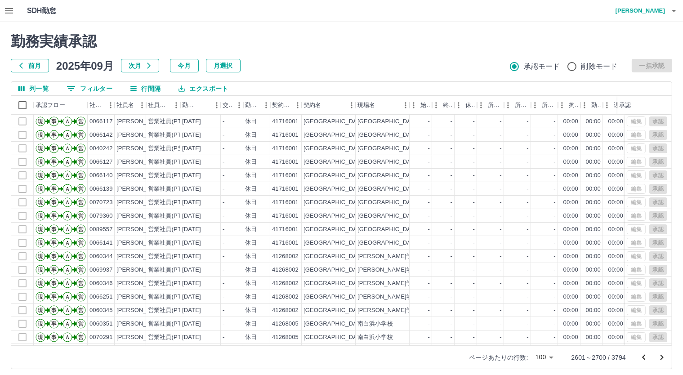
click at [660, 358] on icon "次のページへ" at bounding box center [662, 357] width 11 height 11
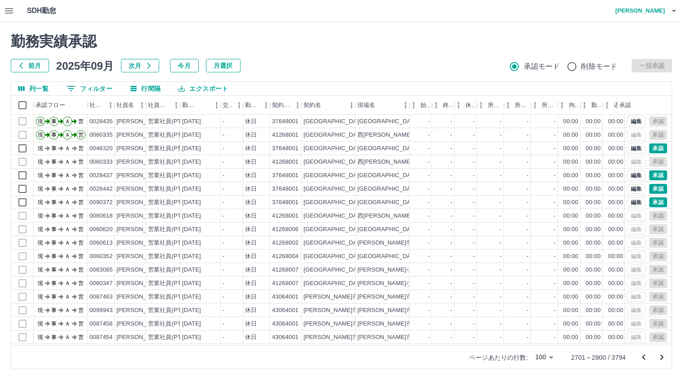
click at [22, 103] on div at bounding box center [341, 187] width 683 height 375
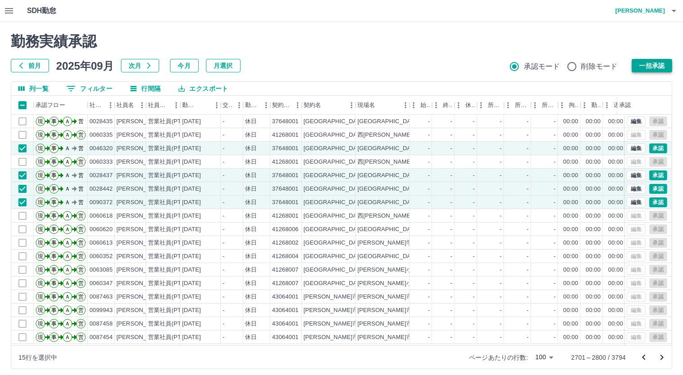
click at [647, 62] on button "一括承認" at bounding box center [652, 65] width 40 height 13
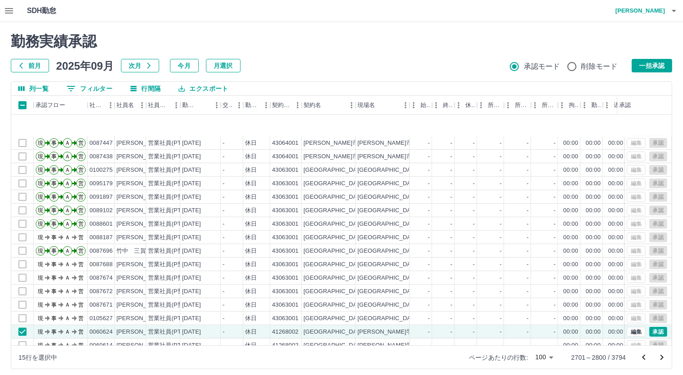
scroll to position [552, 0]
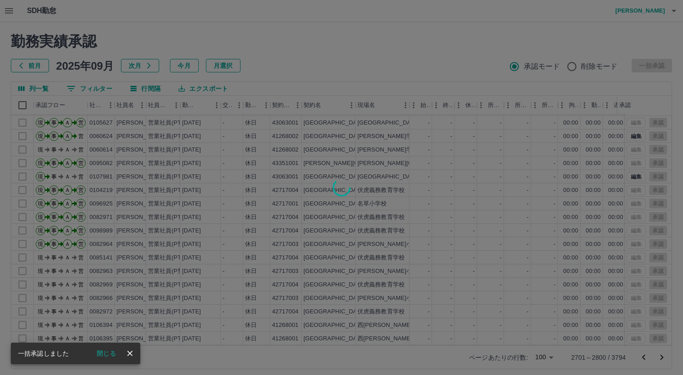
click at [658, 359] on div at bounding box center [341, 187] width 683 height 375
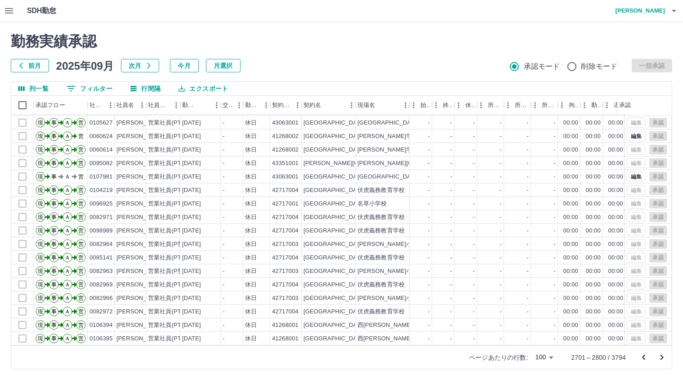
click at [662, 354] on icon "次のページへ" at bounding box center [662, 357] width 11 height 11
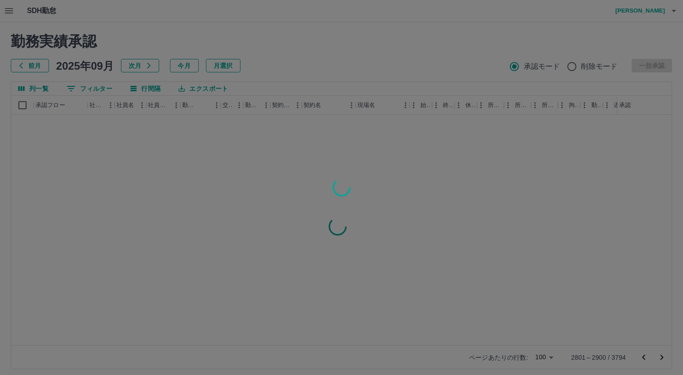
scroll to position [0, 0]
click at [45, 145] on div at bounding box center [341, 187] width 683 height 375
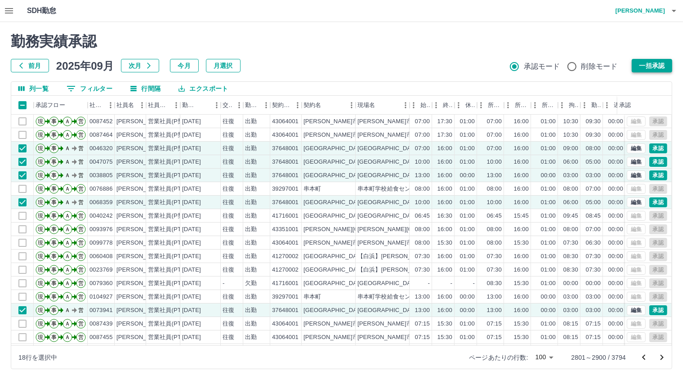
click at [654, 66] on button "一括承認" at bounding box center [652, 65] width 40 height 13
